Goal: Check status: Check status

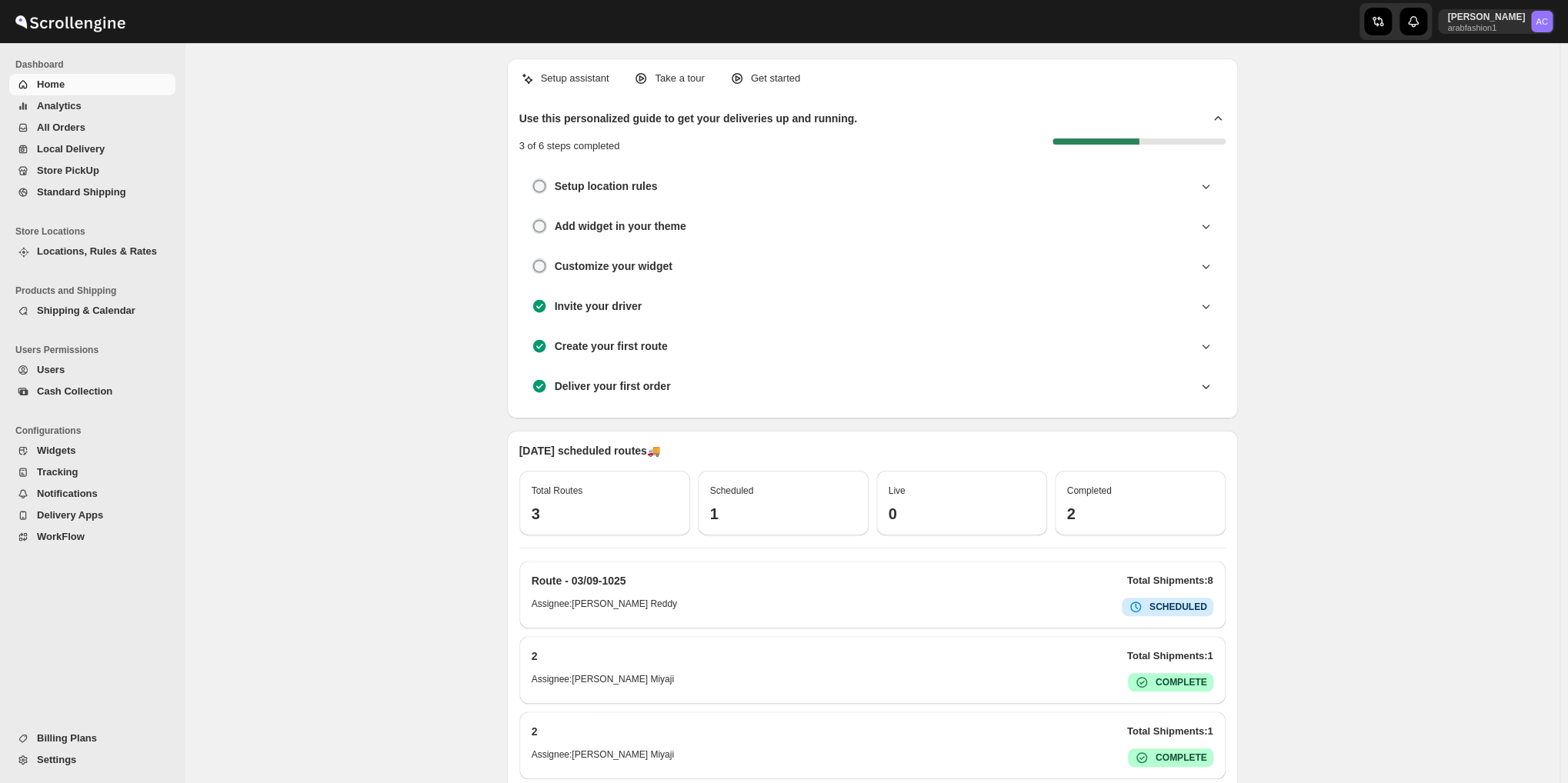
click at [93, 148] on span "Local Delivery" at bounding box center [70, 149] width 67 height 11
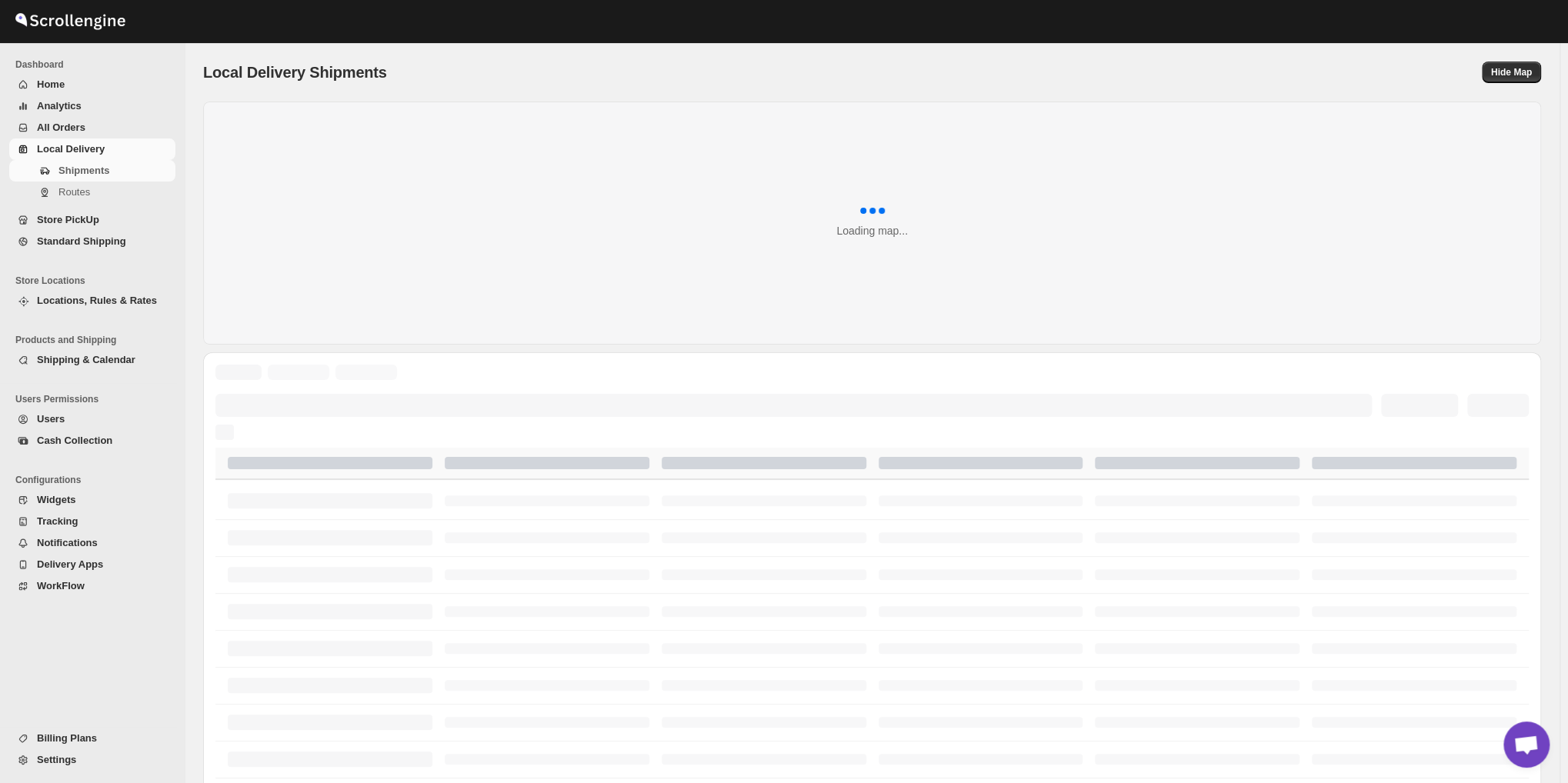
scroll to position [4970, 0]
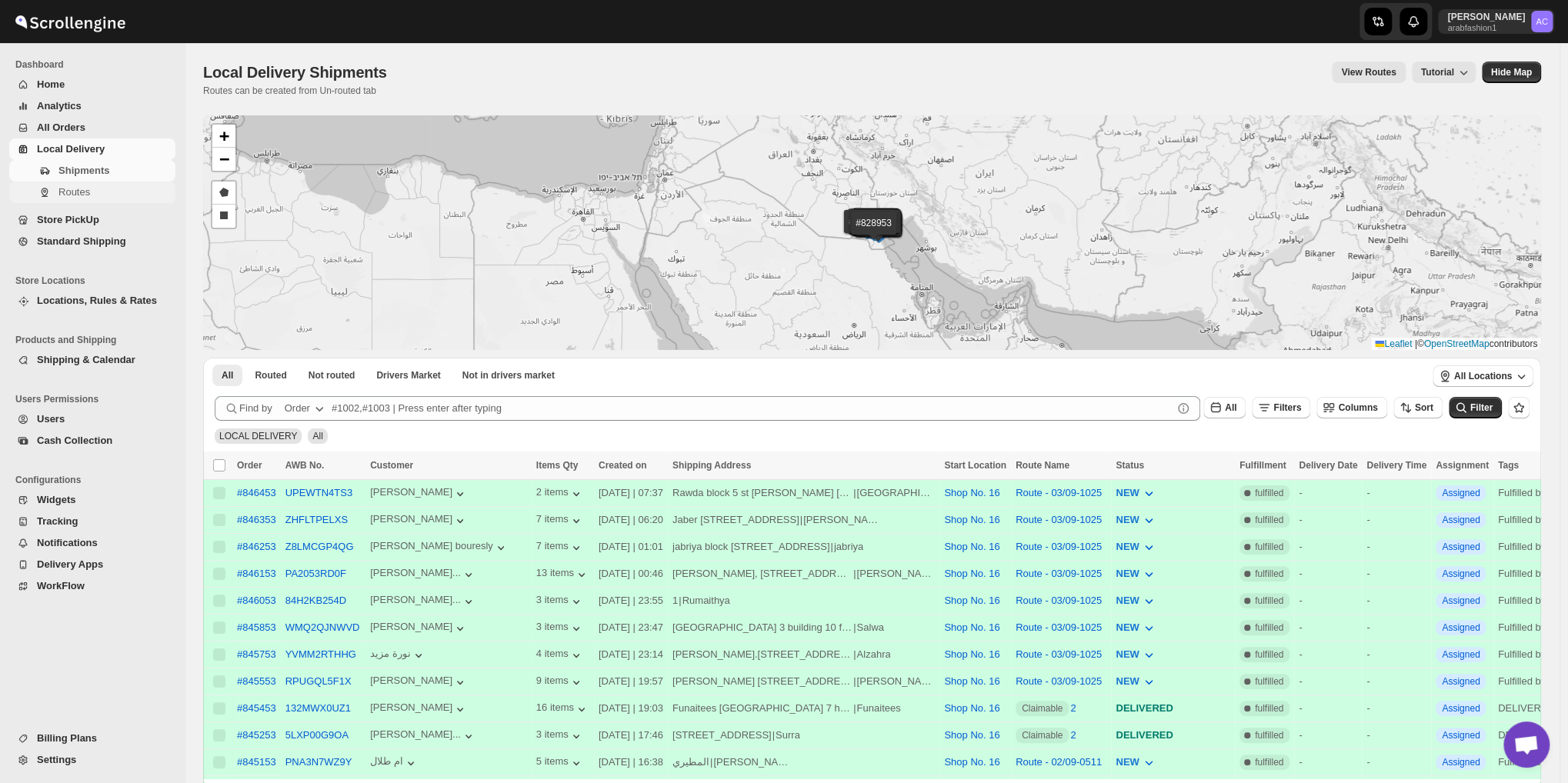
click at [76, 186] on span "Routes" at bounding box center [75, 192] width 32 height 11
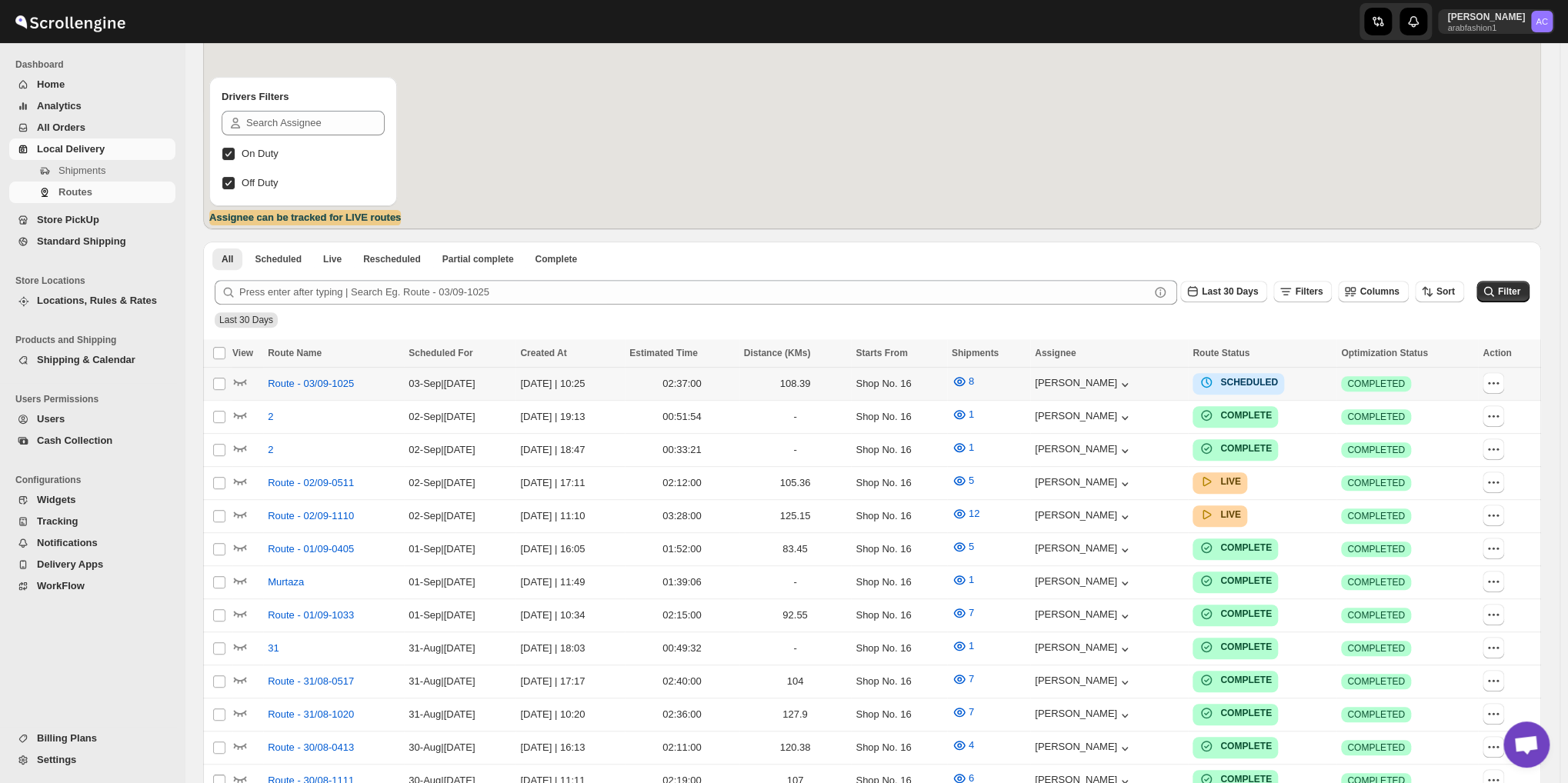
scroll to position [256, 0]
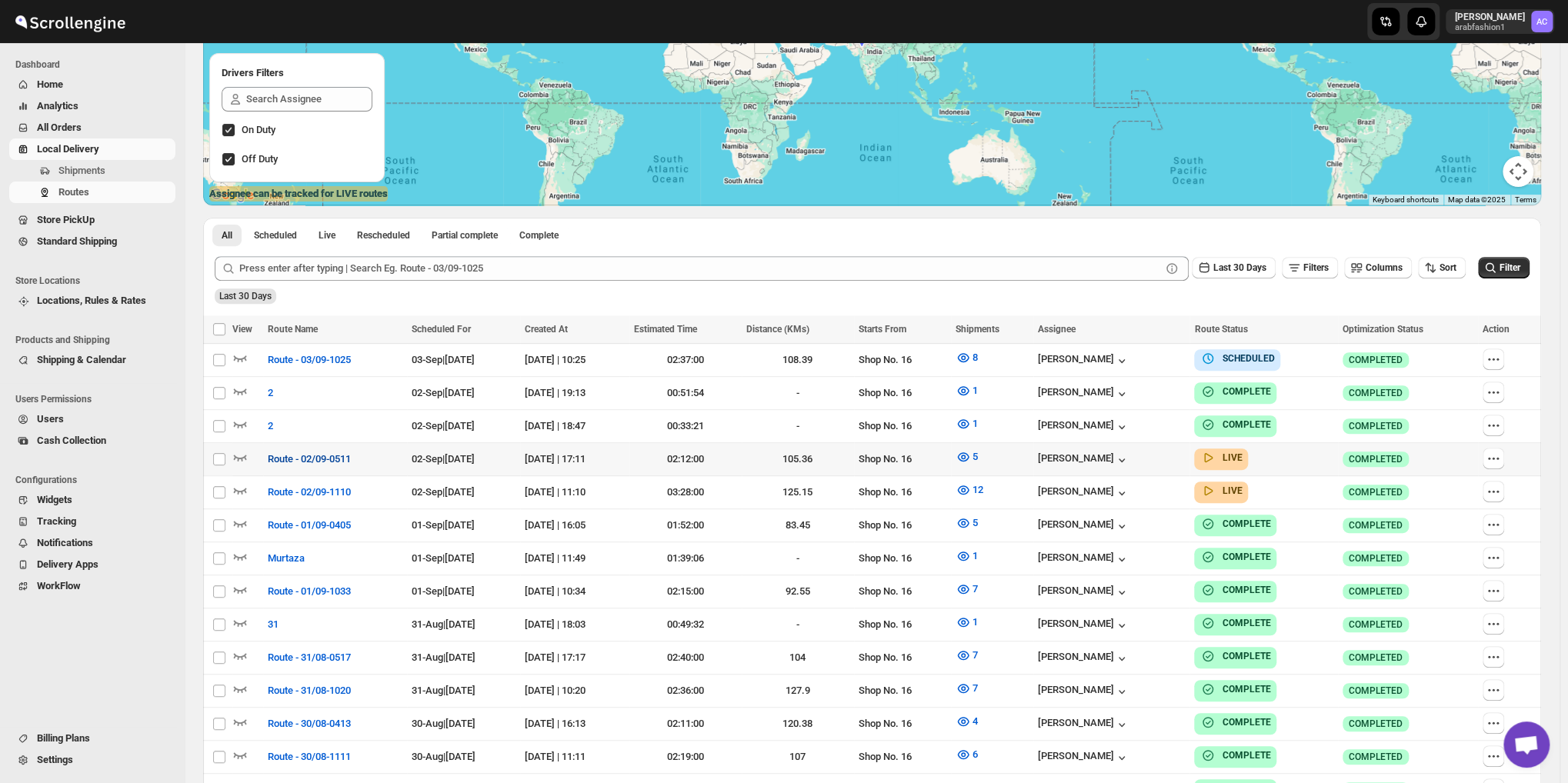
click at [271, 452] on span "Route - 02/09-0511" at bounding box center [309, 459] width 83 height 15
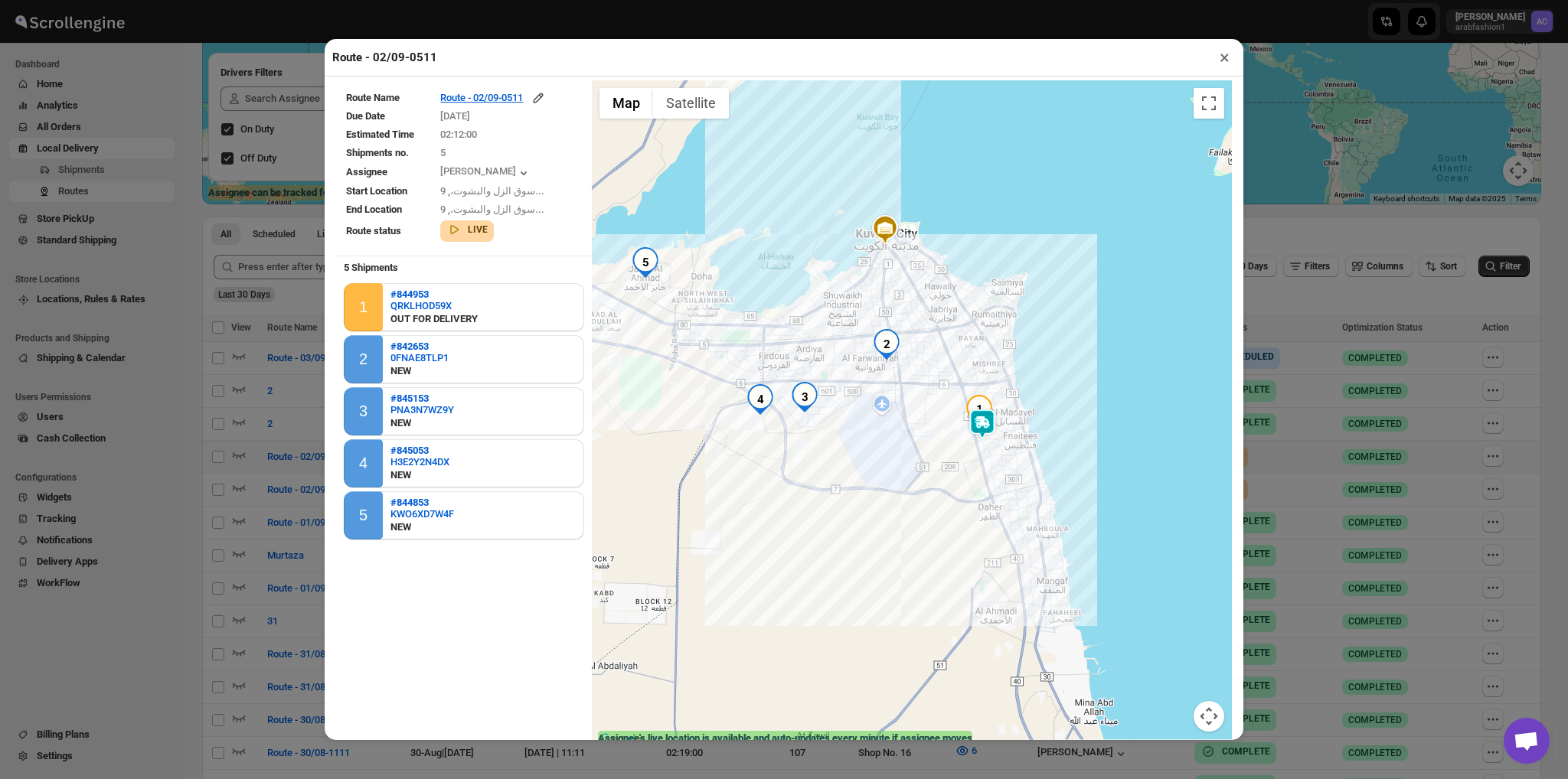
drag, startPoint x: 692, startPoint y: 392, endPoint x: 666, endPoint y: 213, distance: 180.9
click at [666, 213] on div at bounding box center [912, 415] width 640 height 670
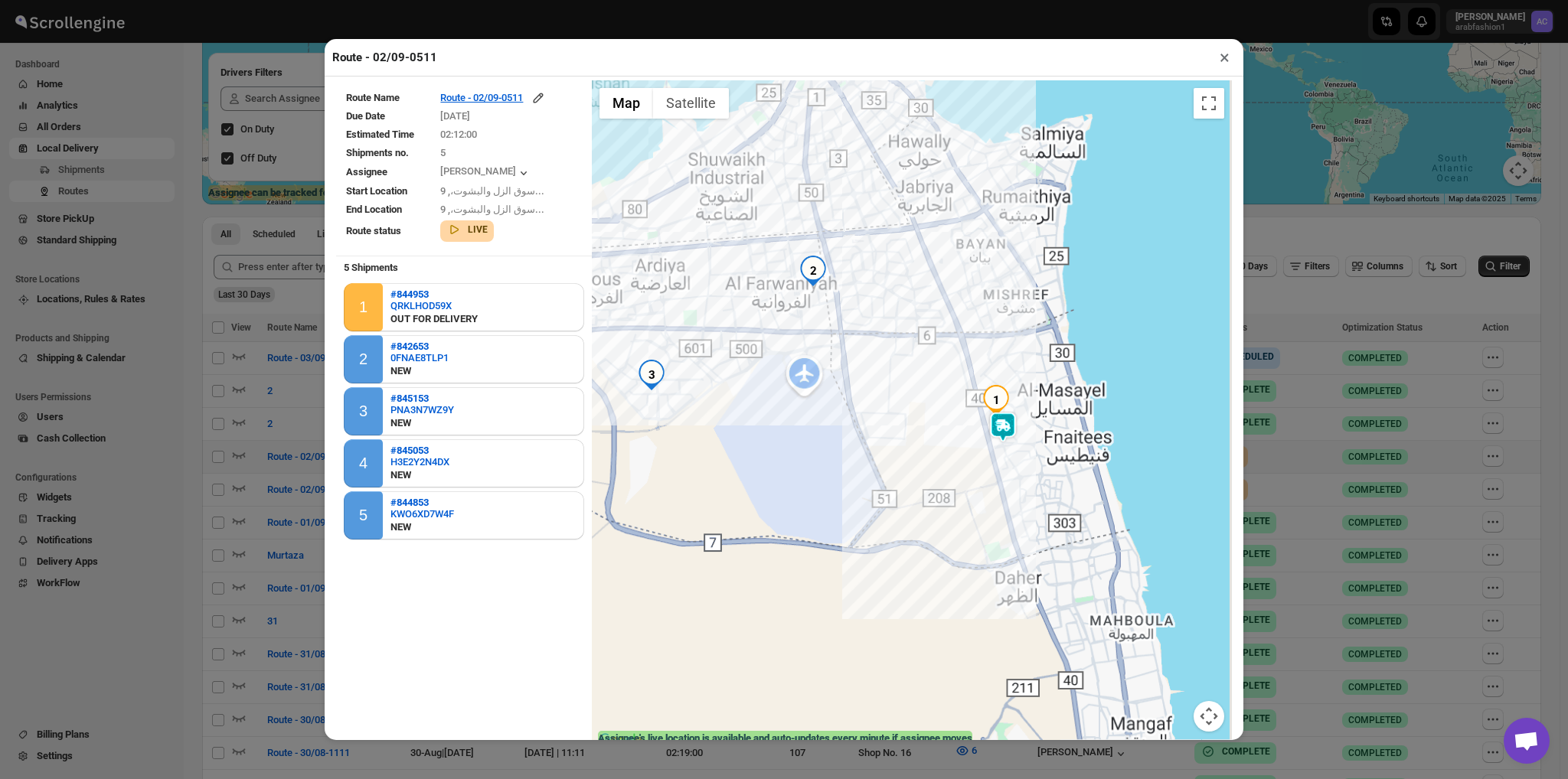
click at [954, 437] on div at bounding box center [912, 415] width 640 height 670
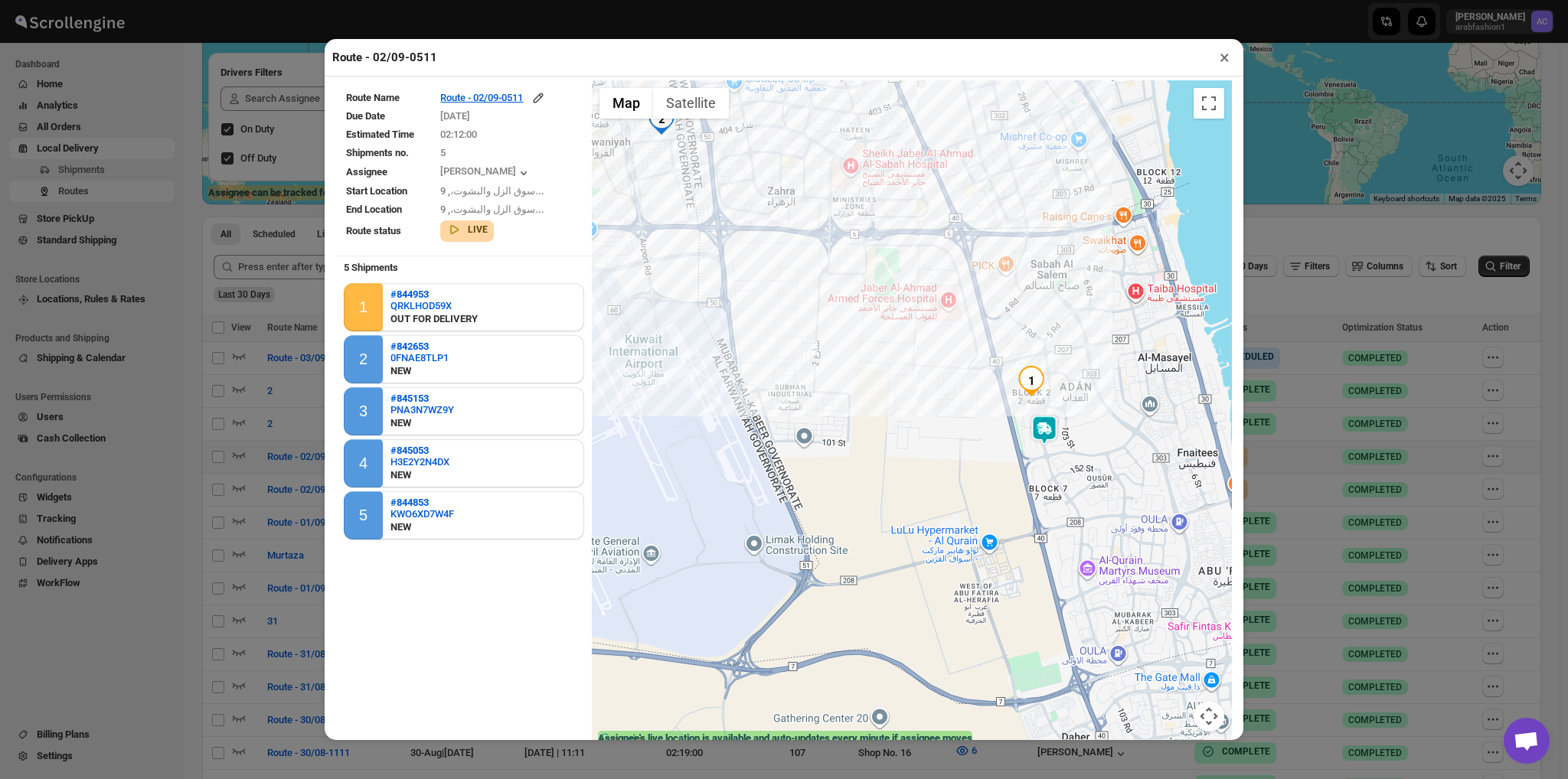
click at [1217, 62] on button "×" at bounding box center [1225, 57] width 22 height 21
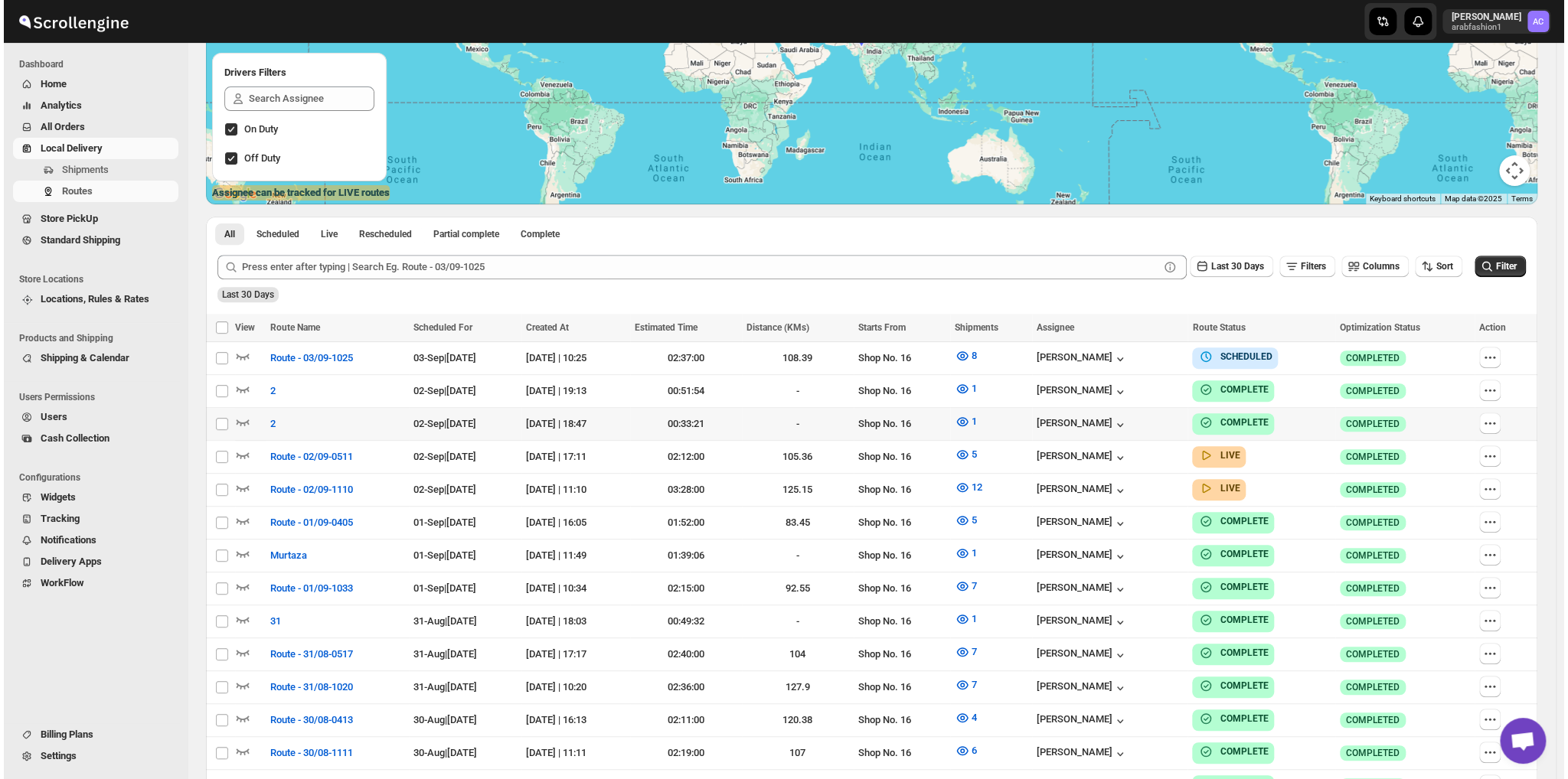
scroll to position [383, 0]
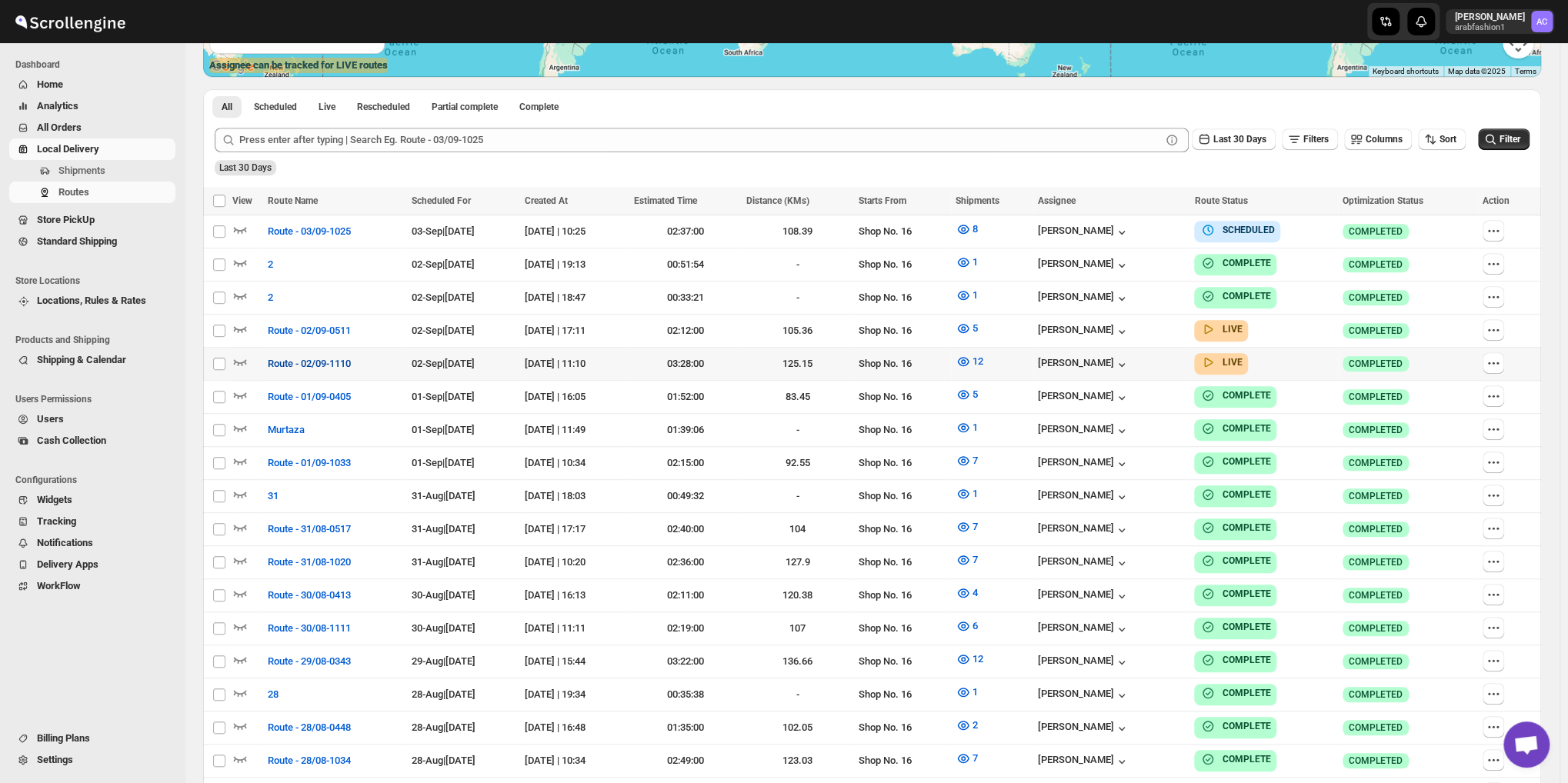
click at [319, 357] on span "Route - 02/09-1110" at bounding box center [309, 364] width 83 height 15
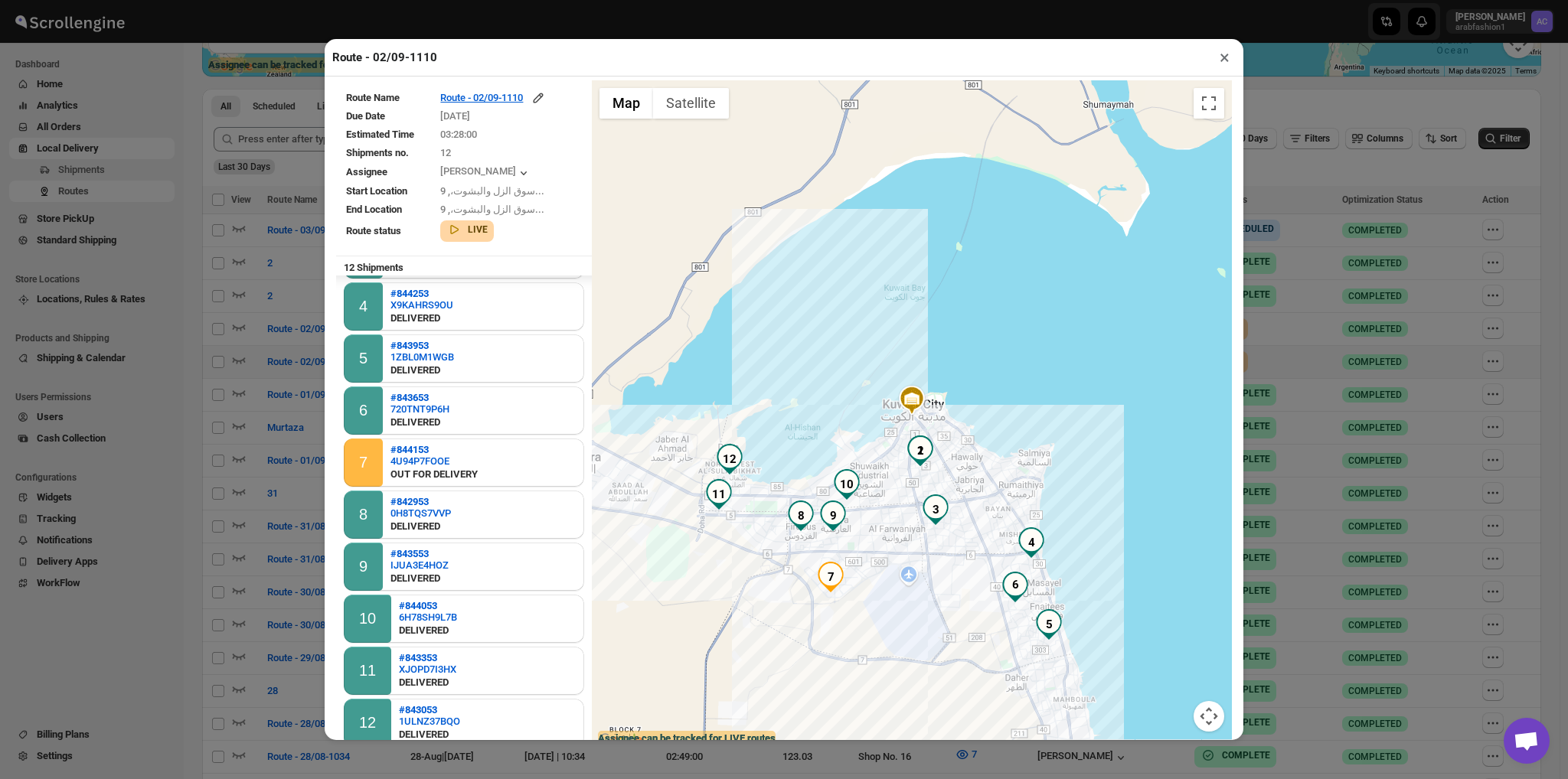
scroll to position [31, 0]
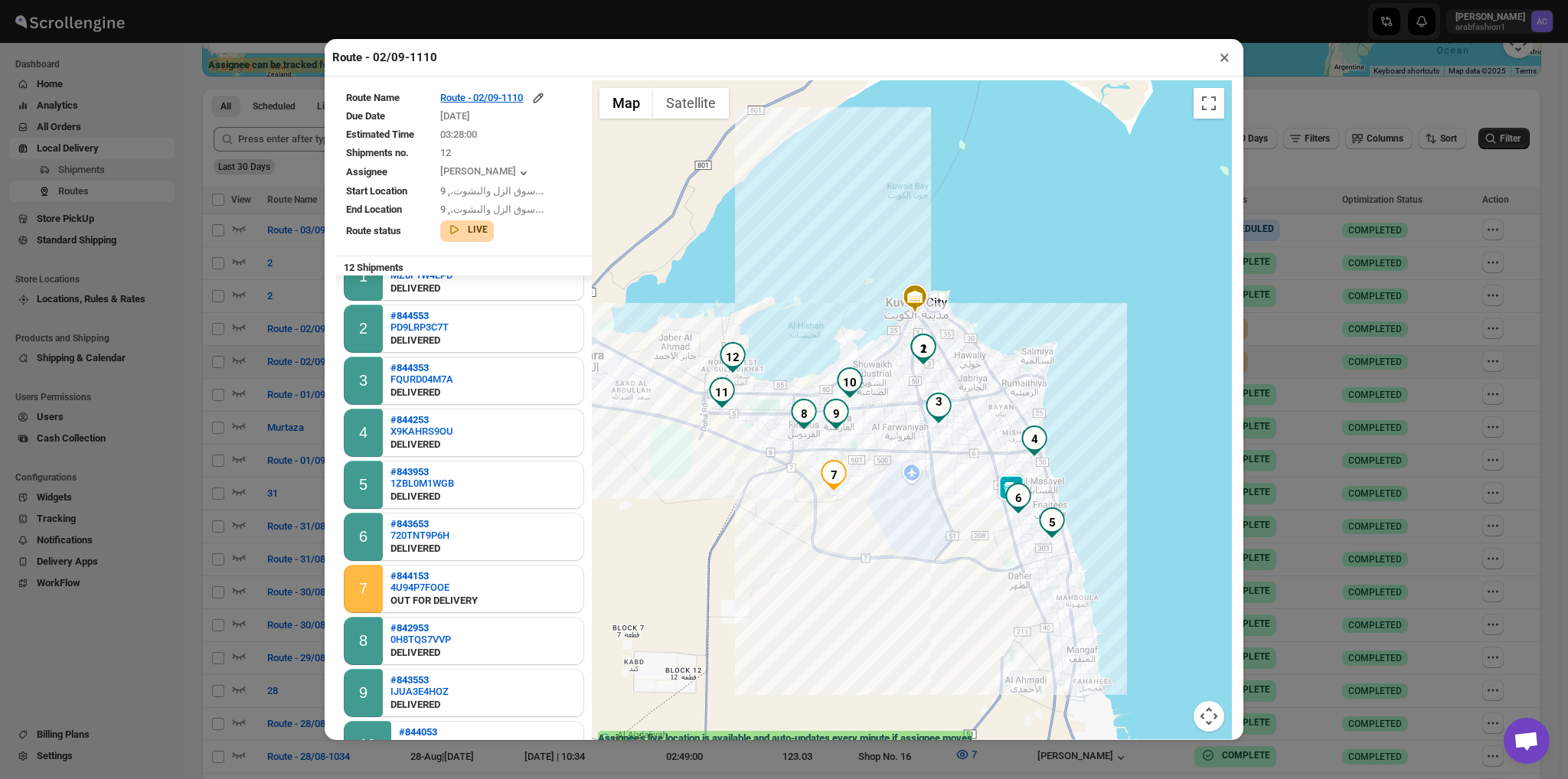
drag, startPoint x: 796, startPoint y: 513, endPoint x: 799, endPoint y: 402, distance: 111.0
click at [799, 402] on img "8" at bounding box center [803, 414] width 31 height 31
click at [823, 487] on img "7" at bounding box center [833, 475] width 31 height 31
